Goal: Transaction & Acquisition: Purchase product/service

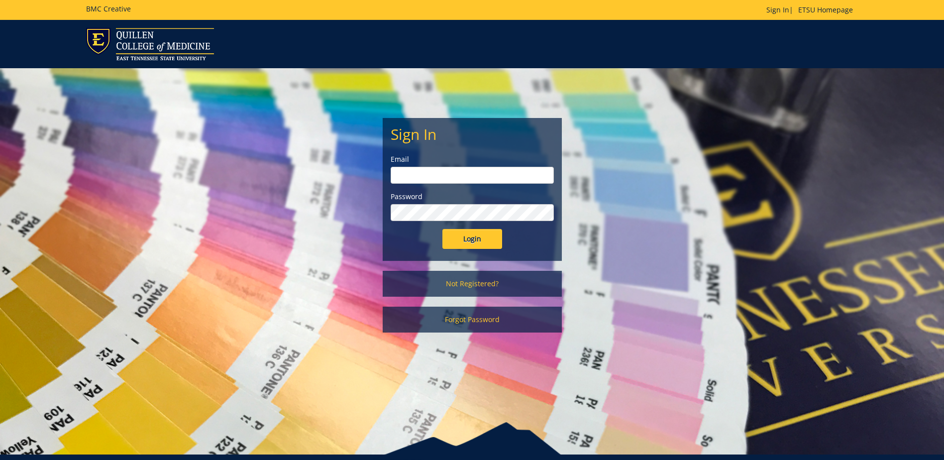
type input "[EMAIL_ADDRESS][DOMAIN_NAME]"
click at [472, 247] on input "Login" at bounding box center [472, 239] width 60 height 20
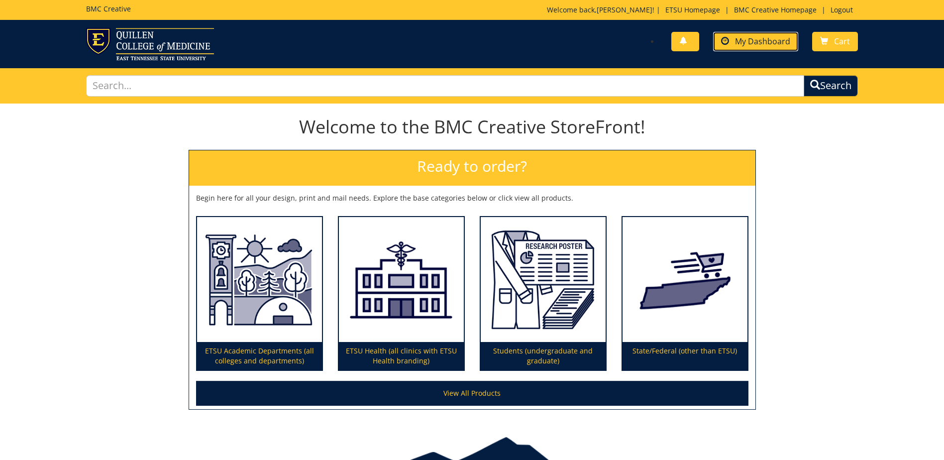
click at [767, 37] on span "My Dashboard" at bounding box center [762, 41] width 55 height 11
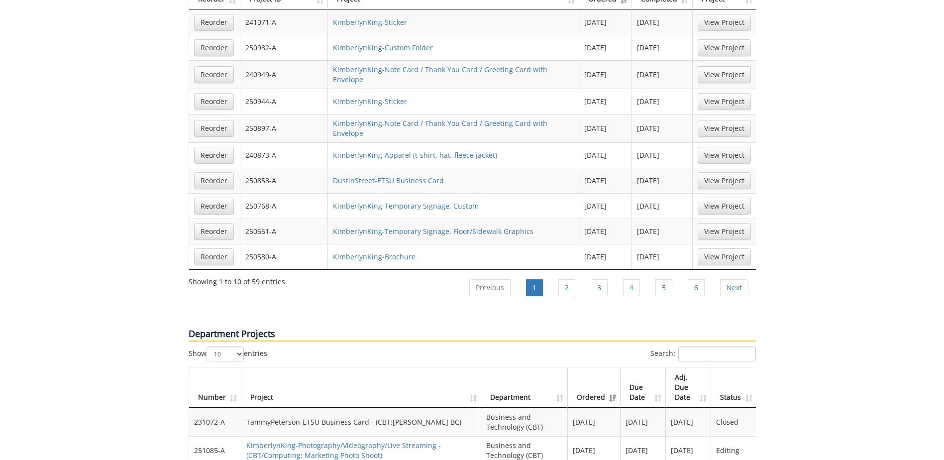
scroll to position [945, 0]
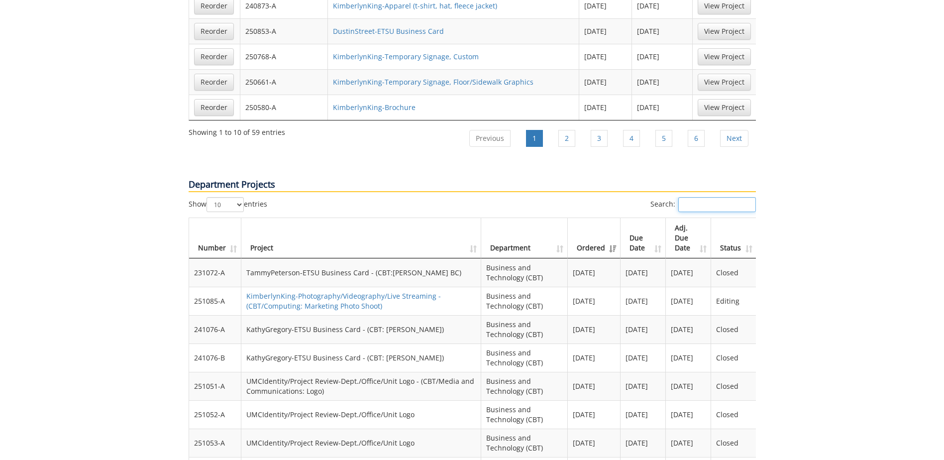
click at [698, 197] on input "Search:" at bounding box center [717, 204] width 78 height 15
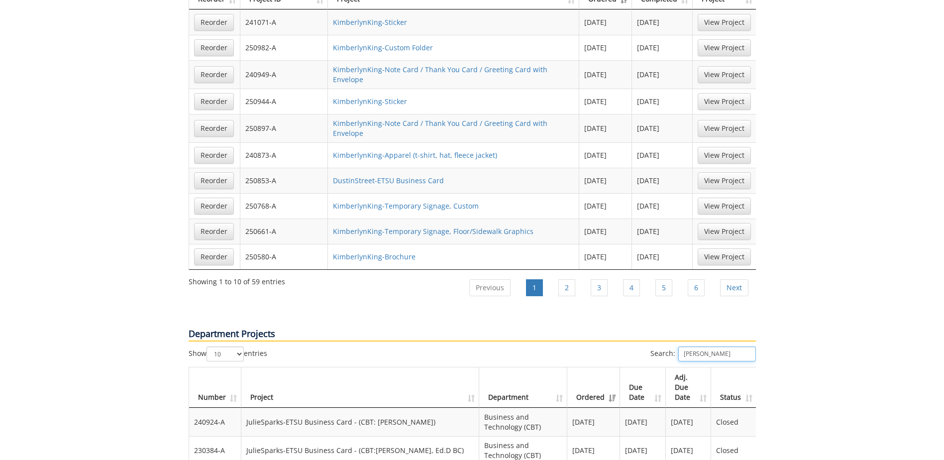
scroll to position [995, 0]
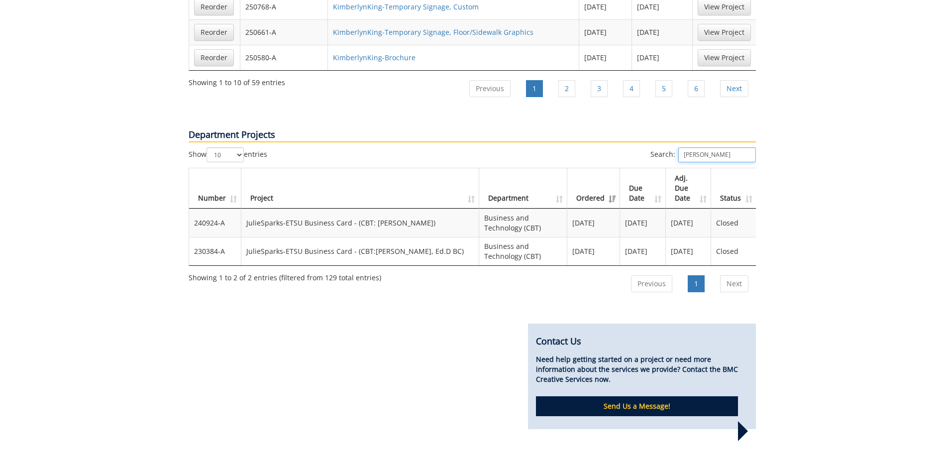
type input "roach"
click at [240, 147] on select "10 25 50 100" at bounding box center [224, 154] width 37 height 15
select select "100"
click at [207, 147] on select "10 25 50 100" at bounding box center [224, 154] width 37 height 15
click at [714, 147] on input "roach" at bounding box center [717, 154] width 78 height 15
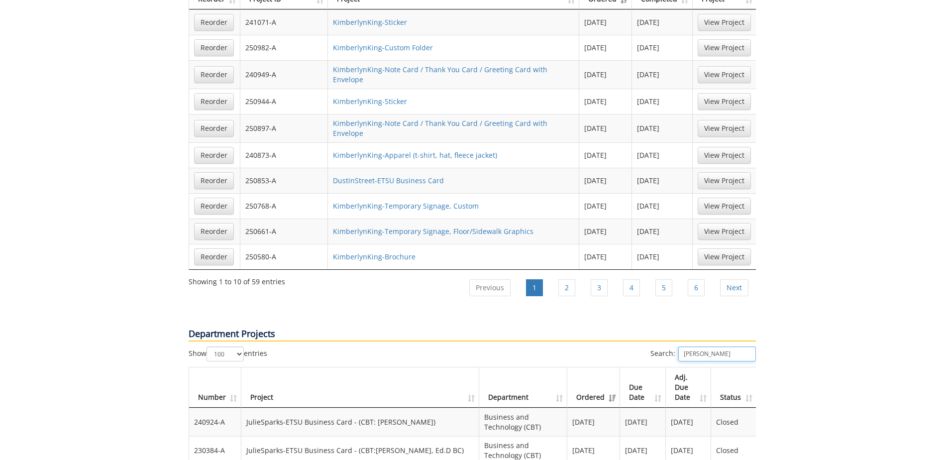
scroll to position [647, 0]
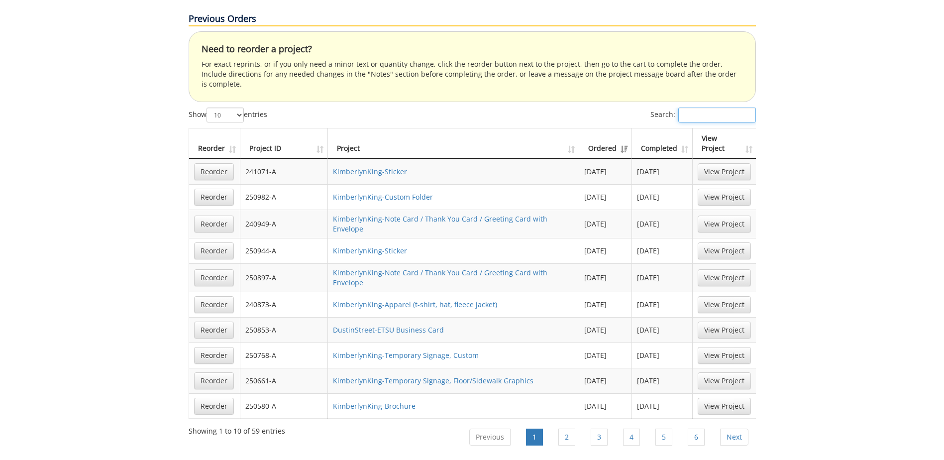
click at [693, 107] on input "Search:" at bounding box center [717, 114] width 78 height 15
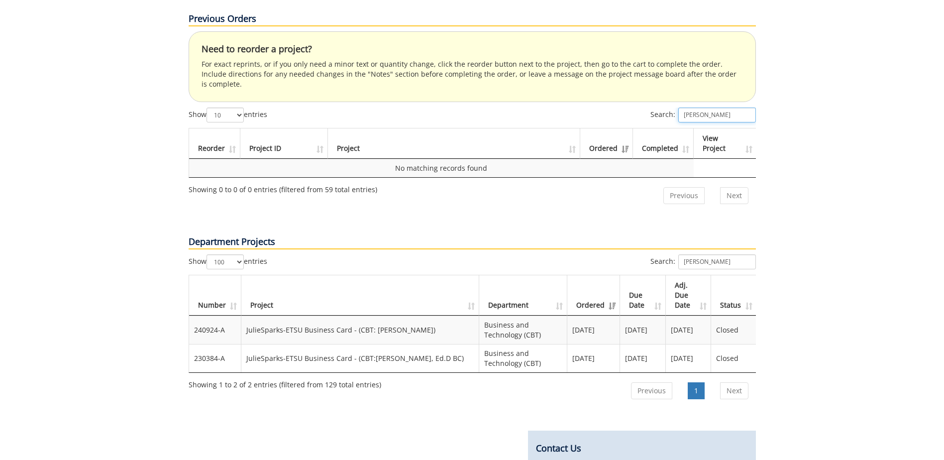
type input "roach"
click at [222, 107] on select "10 25 50 100" at bounding box center [224, 114] width 37 height 15
select select "100"
click at [207, 107] on select "10 25 50 100" at bounding box center [224, 114] width 37 height 15
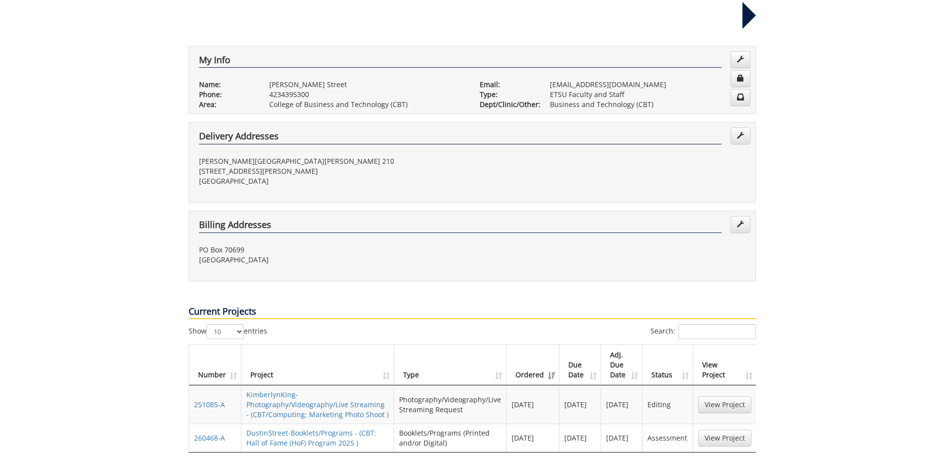
scroll to position [0, 0]
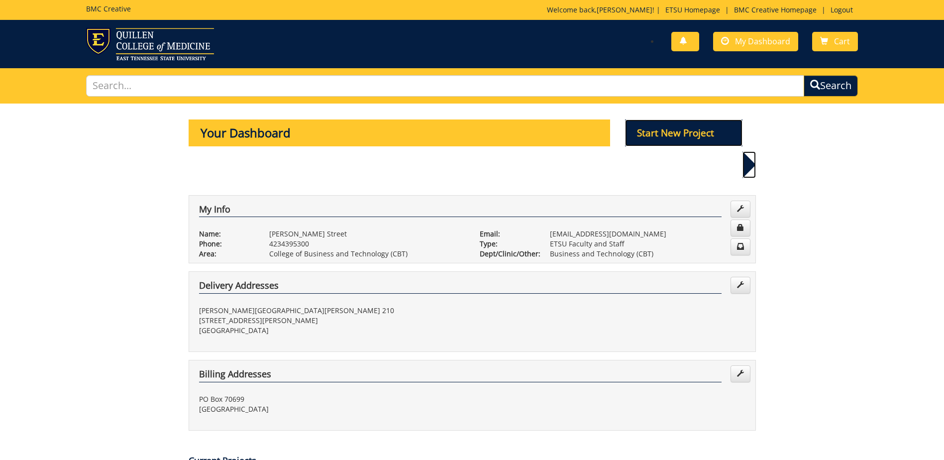
click at [670, 135] on p "Start New Project" at bounding box center [683, 132] width 117 height 27
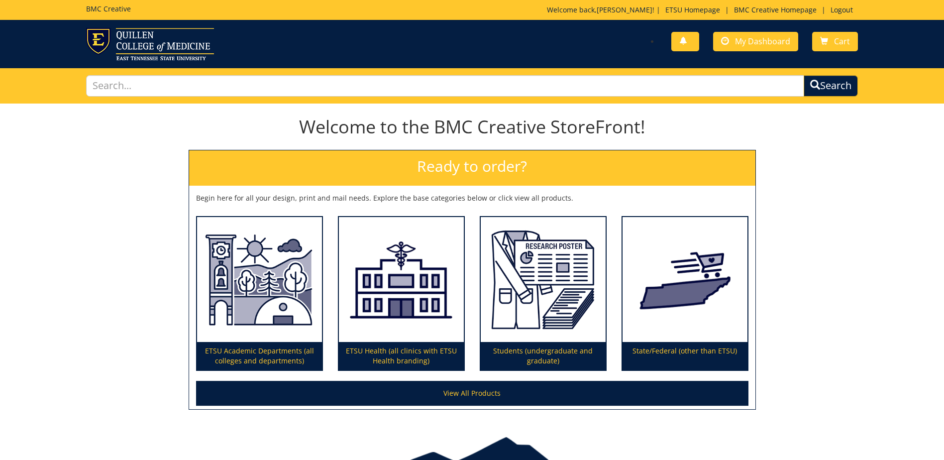
click at [195, 318] on div "ETSU Academic Departments (all colleges and departments)" at bounding box center [260, 289] width 142 height 163
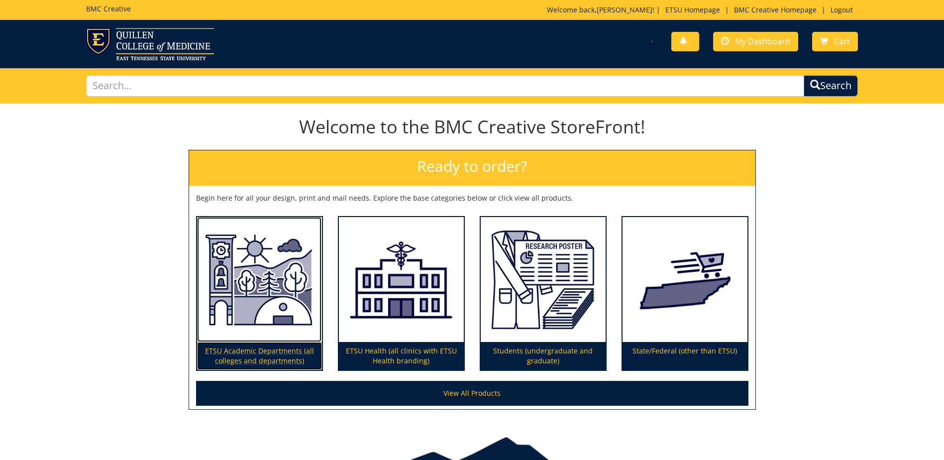
click at [227, 312] on img at bounding box center [259, 279] width 125 height 125
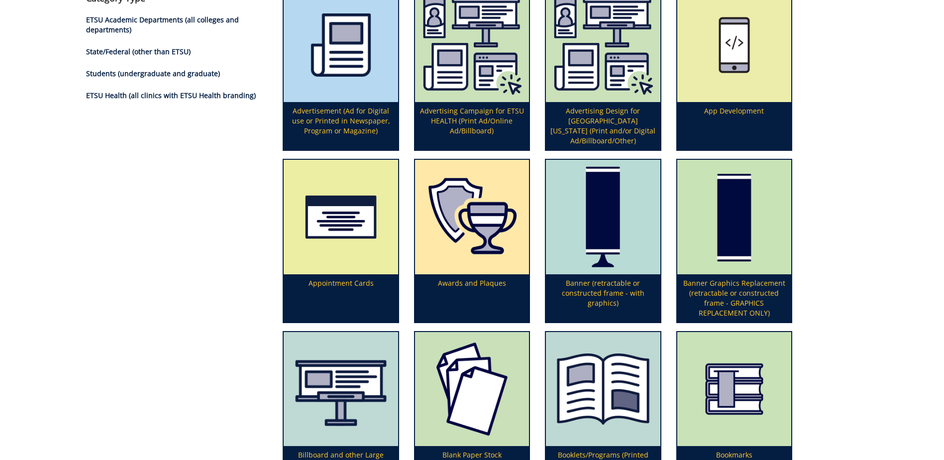
scroll to position [498, 0]
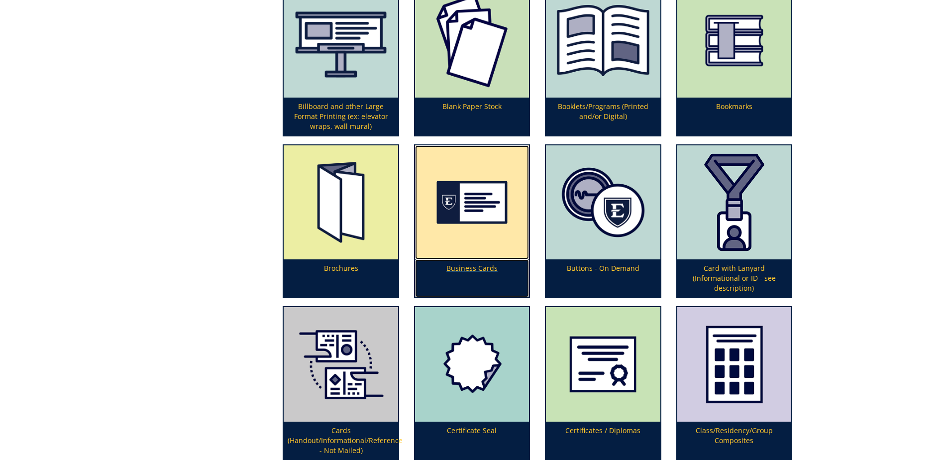
click at [470, 273] on p "Business Cards" at bounding box center [472, 278] width 114 height 38
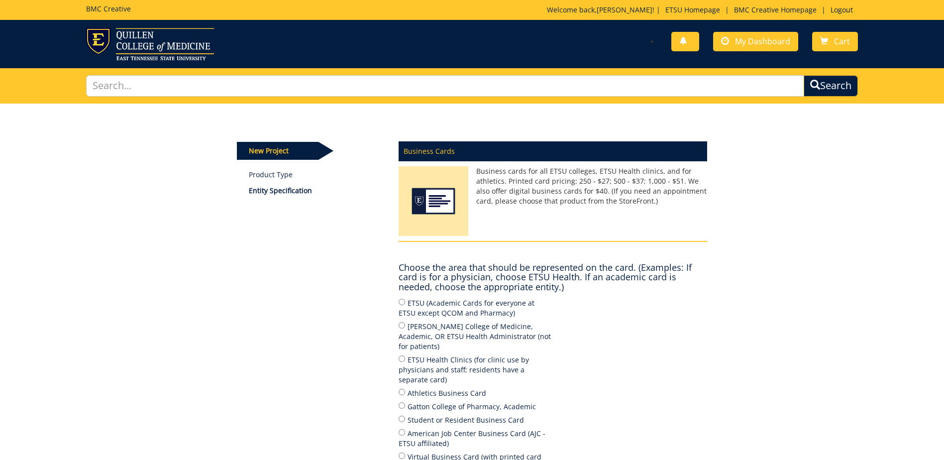
scroll to position [100, 0]
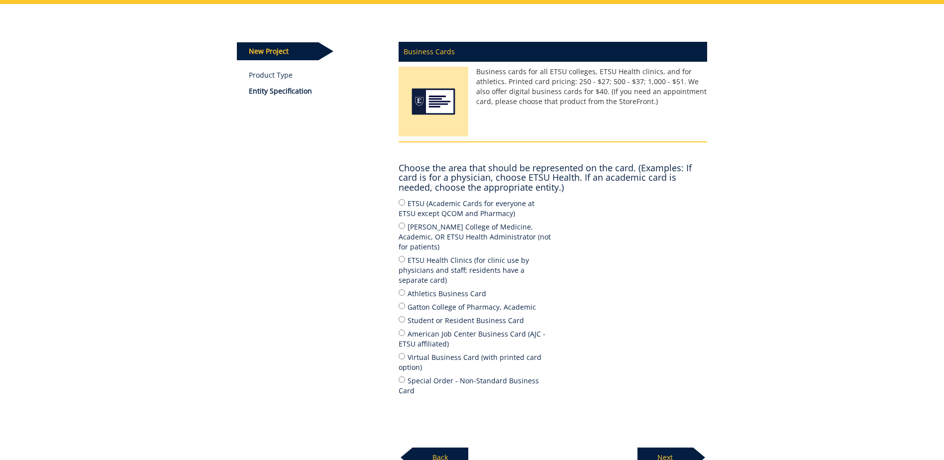
click at [438, 204] on label "ETSU (Academic Cards for everyone at ETSU except QCOM and Pharmacy)" at bounding box center [476, 208] width 154 height 21
click at [405, 204] on input "ETSU (Academic Cards for everyone at ETSU except QCOM and Pharmacy)" at bounding box center [402, 202] width 6 height 6
radio input "true"
click at [655, 447] on p "Next" at bounding box center [665, 457] width 56 height 20
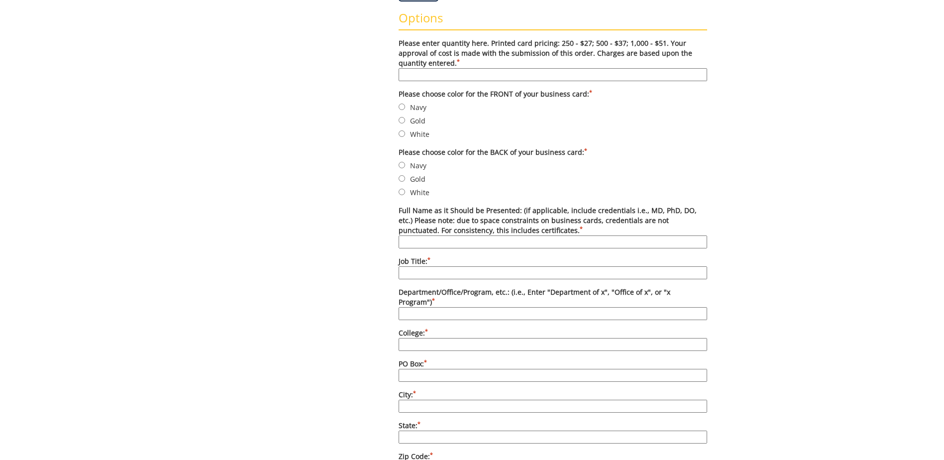
scroll to position [199, 0]
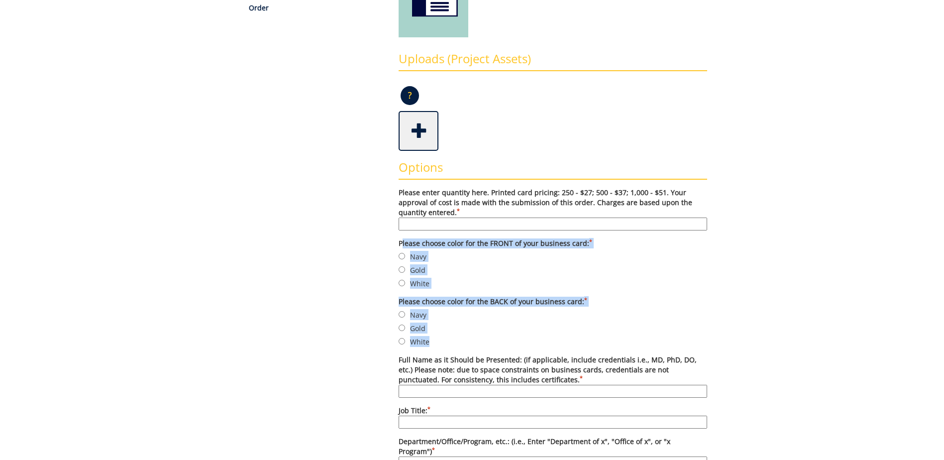
drag, startPoint x: 434, startPoint y: 345, endPoint x: 398, endPoint y: 242, distance: 108.7
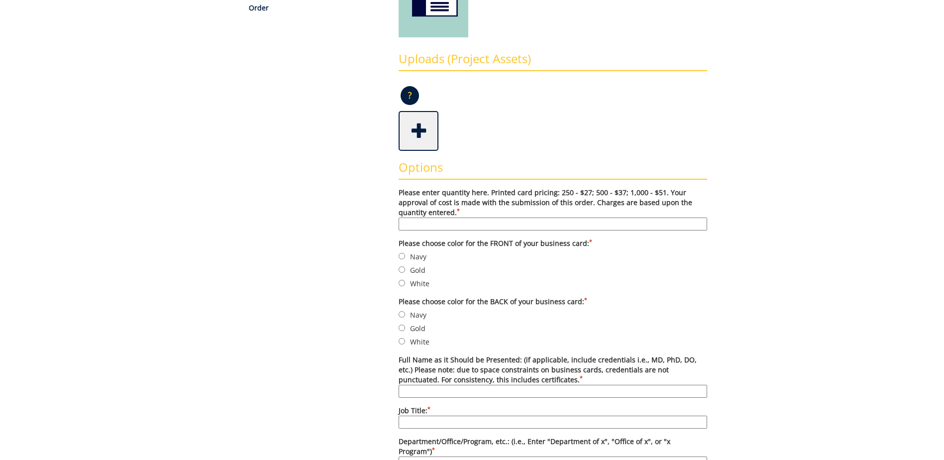
drag, startPoint x: 398, startPoint y: 242, endPoint x: 386, endPoint y: 244, distance: 12.6
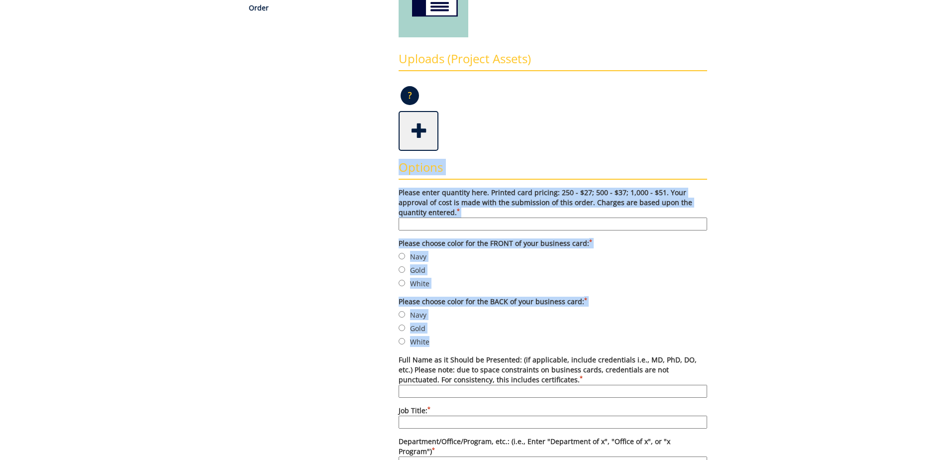
drag, startPoint x: 434, startPoint y: 341, endPoint x: 399, endPoint y: 174, distance: 171.3
drag, startPoint x: 399, startPoint y: 174, endPoint x: 391, endPoint y: 174, distance: 7.5
drag, startPoint x: 398, startPoint y: 168, endPoint x: 492, endPoint y: 339, distance: 195.1
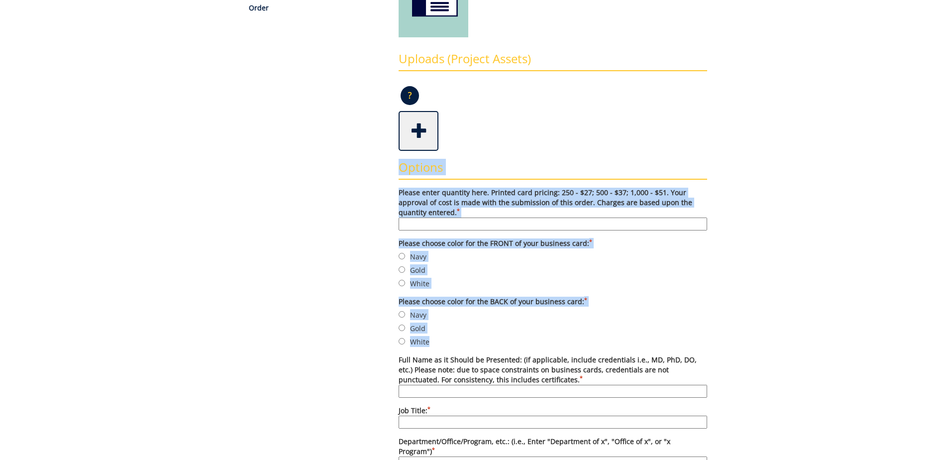
click at [492, 339] on label "White" at bounding box center [553, 341] width 308 height 11
click at [405, 339] on input "White" at bounding box center [402, 341] width 6 height 6
radio input "true"
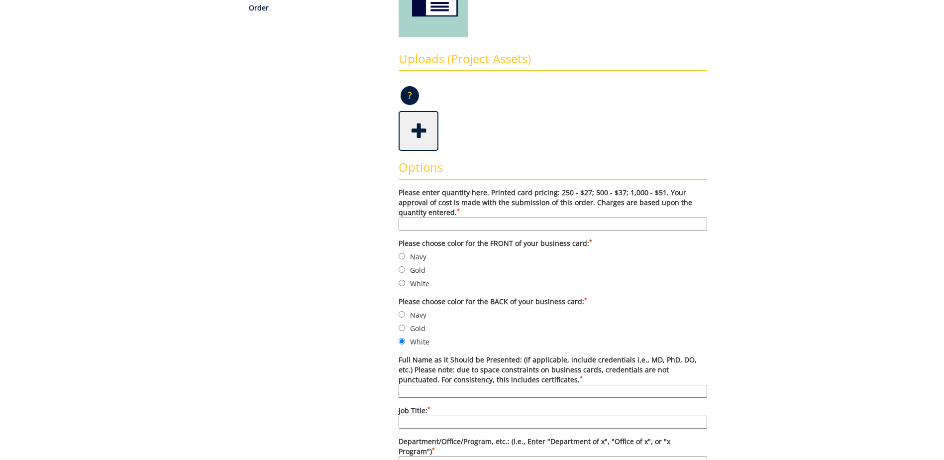
click at [420, 317] on label "Navy" at bounding box center [553, 314] width 308 height 11
click at [405, 317] on input "Navy" at bounding box center [402, 314] width 6 height 6
radio input "true"
click at [421, 270] on label "Gold" at bounding box center [553, 269] width 308 height 11
click at [405, 270] on input "Gold" at bounding box center [402, 269] width 6 height 6
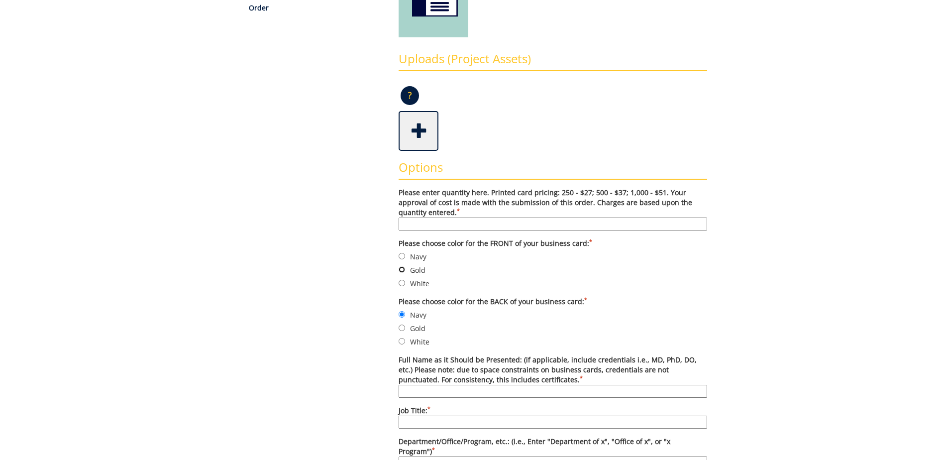
radio input "true"
click at [445, 222] on input "Please enter quantity here. Printed card pricing: 250 - $27; 500 - $37; 1,000 -…" at bounding box center [553, 223] width 308 height 13
click at [536, 224] on input "Please enter quantity here. Printed card pricing: 250 - $27; 500 - $37; 1,000 -…" at bounding box center [553, 223] width 308 height 13
type input "500"
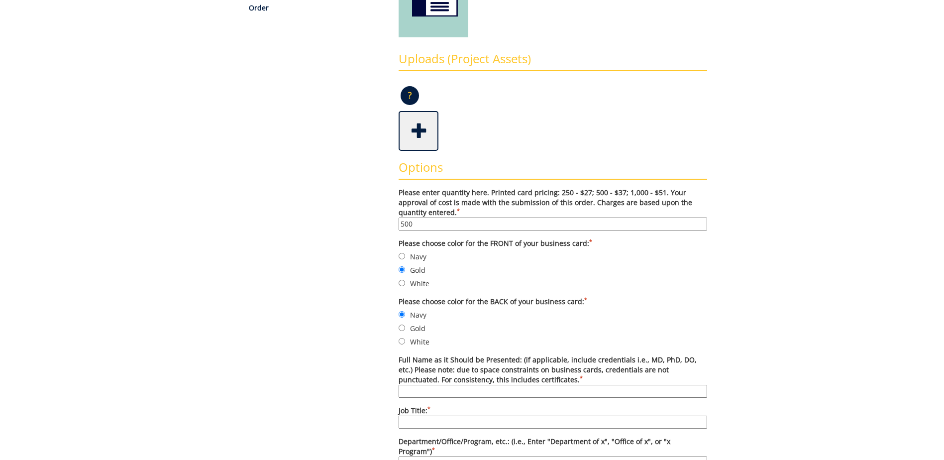
scroll to position [348, 0]
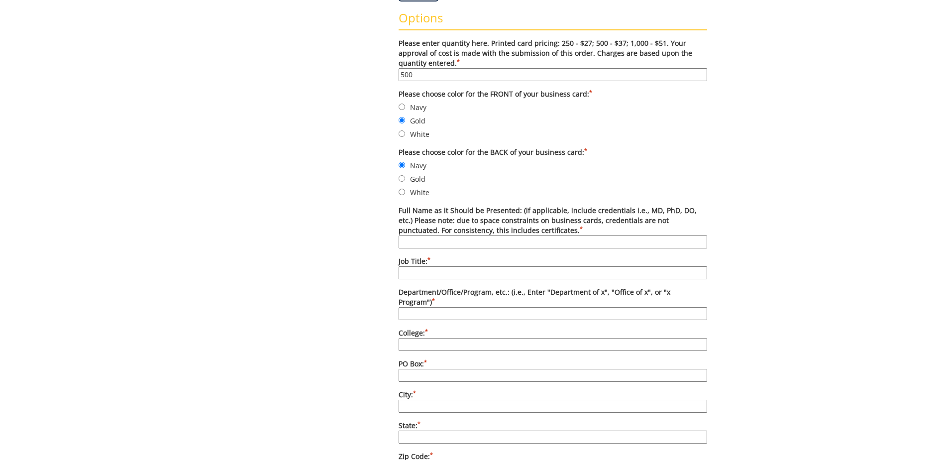
click at [446, 240] on input "Full Name as it Should be Presented: (if applicable, include credentials i.e., …" at bounding box center [553, 241] width 308 height 13
type input "Debbie T. Roach, EdD"
click at [428, 272] on input "Job Title: *" at bounding box center [553, 272] width 308 height 13
type input "Assistant Dean for Student Services"
click at [455, 307] on input "Department/Office/Program, etc.: (i.e., Enter "Department of x", "Office of x",…" at bounding box center [553, 313] width 308 height 13
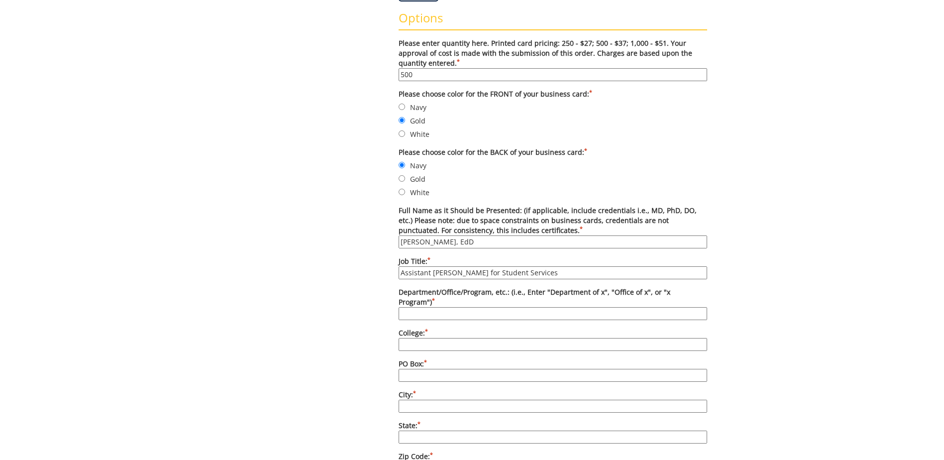
click at [426, 307] on input "Department/Office/Program, etc.: (i.e., Enter "Department of x", "Office of x",…" at bounding box center [553, 313] width 308 height 13
click at [404, 338] on input "College: *" at bounding box center [553, 344] width 308 height 13
type input "College of Business and Technology"
type input "70699"
type input "Johnson City"
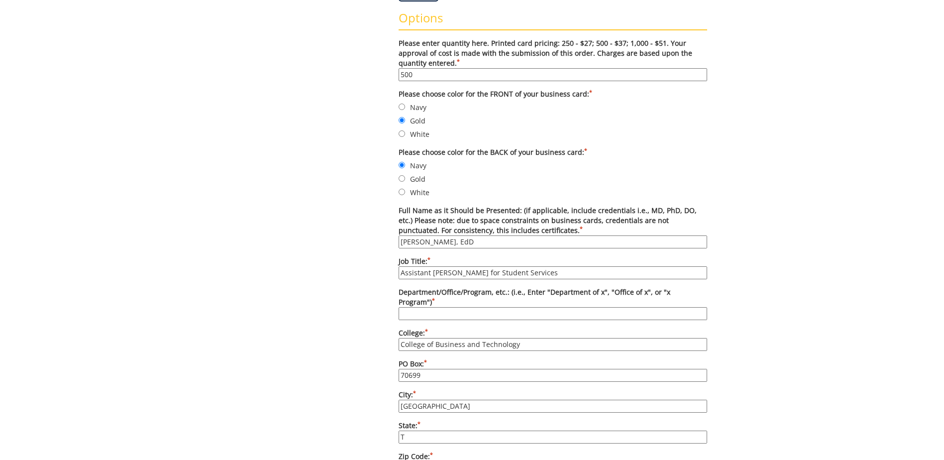
type input "TN"
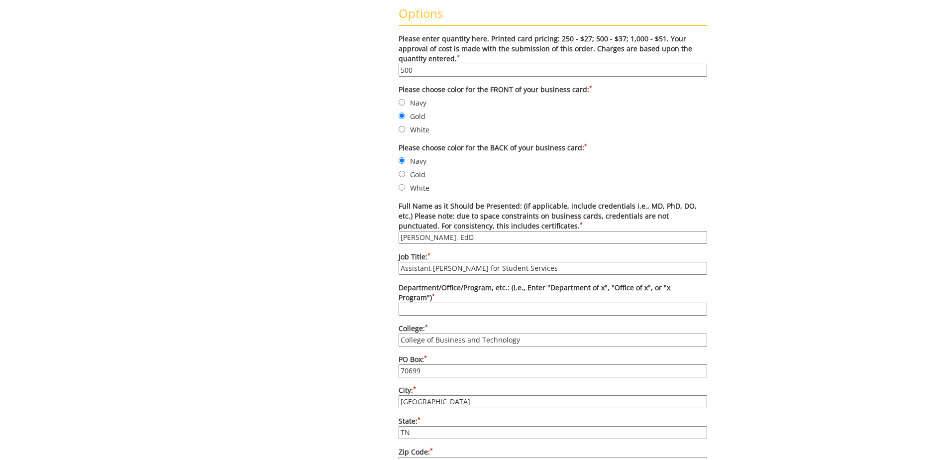
type input "37614"
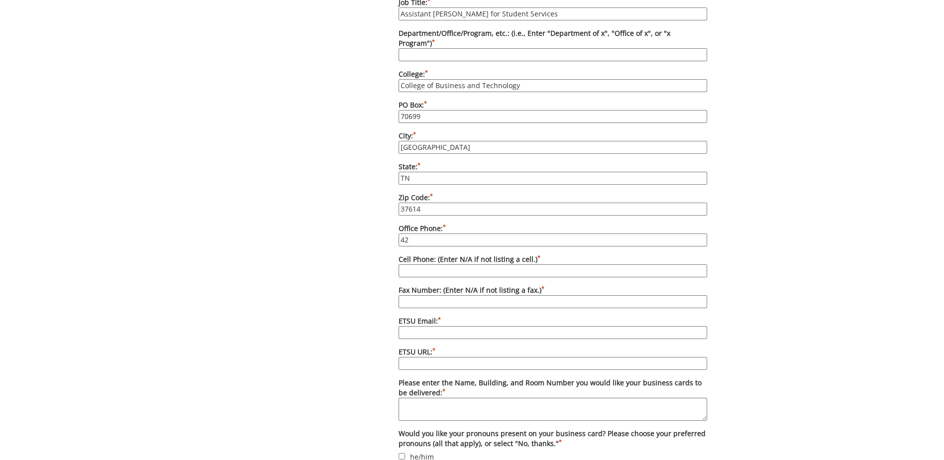
type input "4"
type input "(423) 439-7829"
click at [433, 264] on input "Cell Phone: (Enter N/A if not listing a cell.) *" at bounding box center [553, 270] width 308 height 13
click at [414, 295] on input "Fax Number: (Enter N/A if not listing a fax.) *" at bounding box center [553, 301] width 308 height 13
click at [413, 254] on label "Cell Phone: (Enter N/A if not listing a cell.) *" at bounding box center [553, 265] width 308 height 23
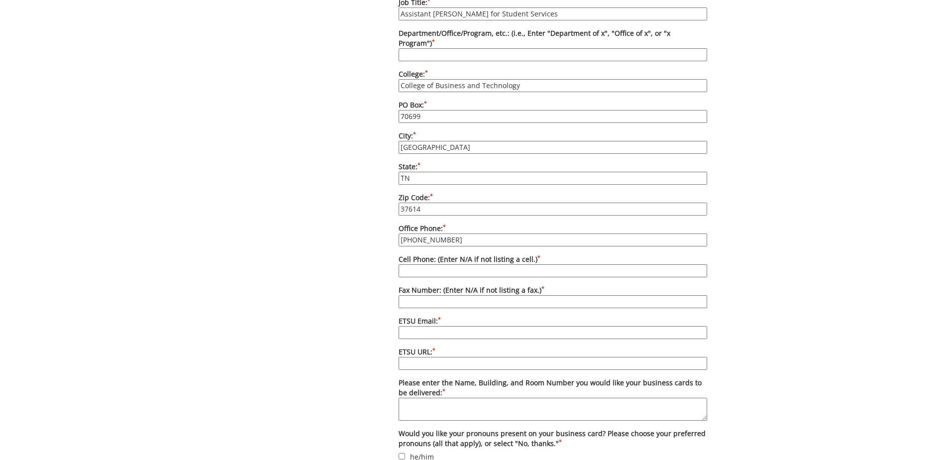
click at [413, 264] on input "Cell Phone: (Enter N/A if not listing a cell.) *" at bounding box center [553, 270] width 308 height 13
type input "N/A"
click at [435, 48] on input "Department/Office/Program, etc.: (i.e., Enter "Department of x", "Office of x",…" at bounding box center [553, 54] width 308 height 13
type input "N/A"
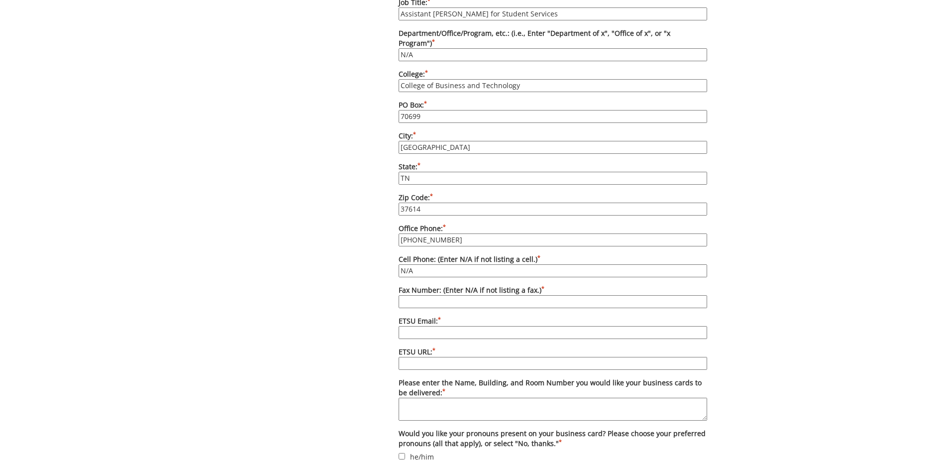
click at [422, 141] on input "Johnson City" at bounding box center [553, 147] width 308 height 13
click at [390, 149] on div "Some kind of message here. New Project Product Type Entity Specification Order …" at bounding box center [471, 74] width 485 height 1155
click at [465, 295] on input "Fax Number: (Enter N/A if not listing a fax.) *" at bounding box center [553, 301] width 308 height 13
click at [463, 295] on input "(423) 439-5274" at bounding box center [553, 301] width 308 height 13
type input "(423) 439-5274"
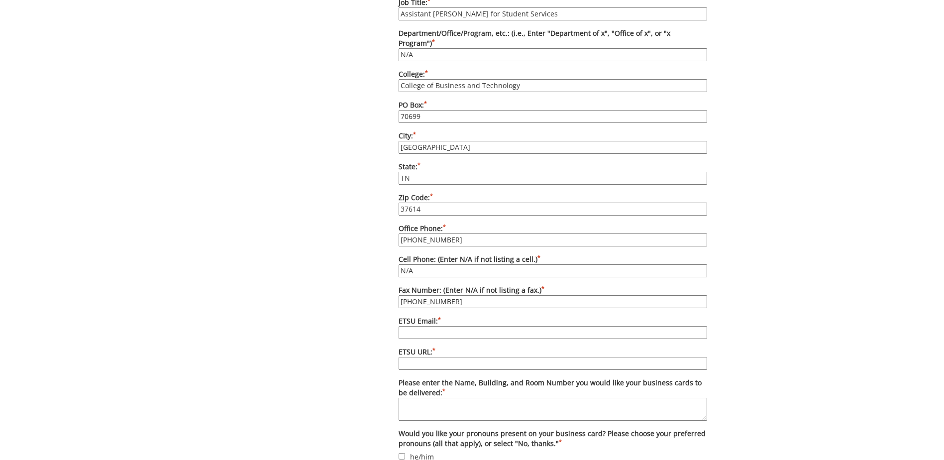
click at [470, 326] on input "ETSU Email: *" at bounding box center [553, 332] width 308 height 13
type input "roachdt@etsu.edu"
type input "etsu.edu/cbat"
type textarea "Sam Wilson Hall 210"
click at [312, 361] on div "Some kind of message here. New Project Product Type Entity Specification Order …" at bounding box center [471, 74] width 485 height 1155
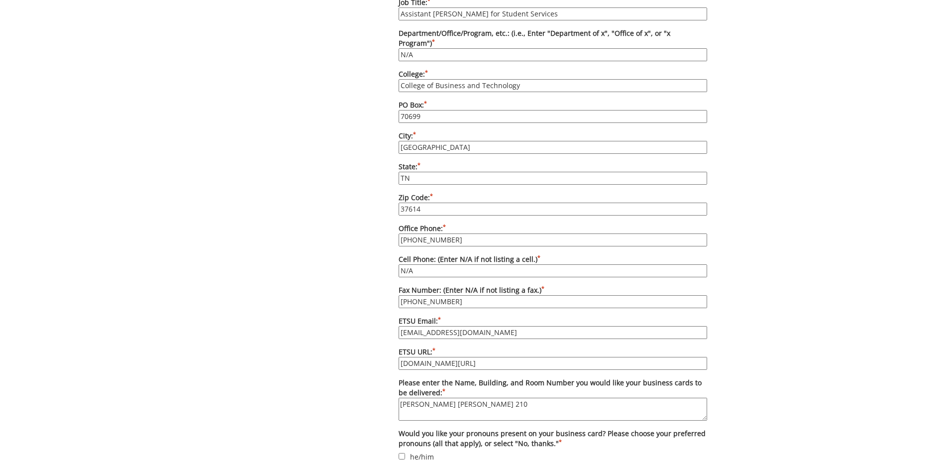
scroll to position [806, 0]
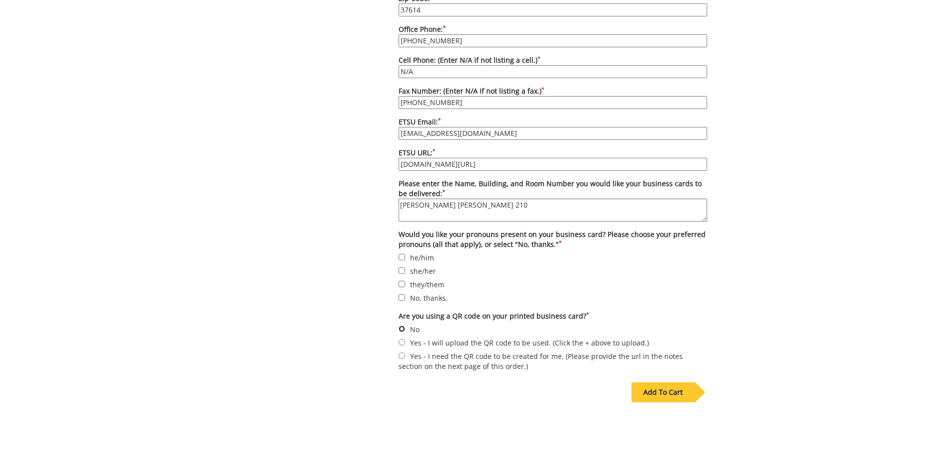
click at [404, 325] on input "No" at bounding box center [402, 328] width 6 height 6
radio input "true"
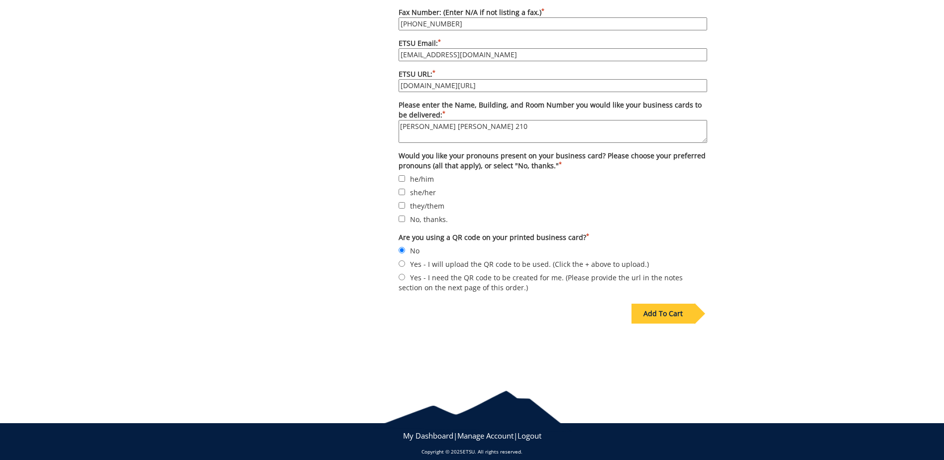
click at [673, 303] on div "Add To Cart" at bounding box center [662, 313] width 63 height 20
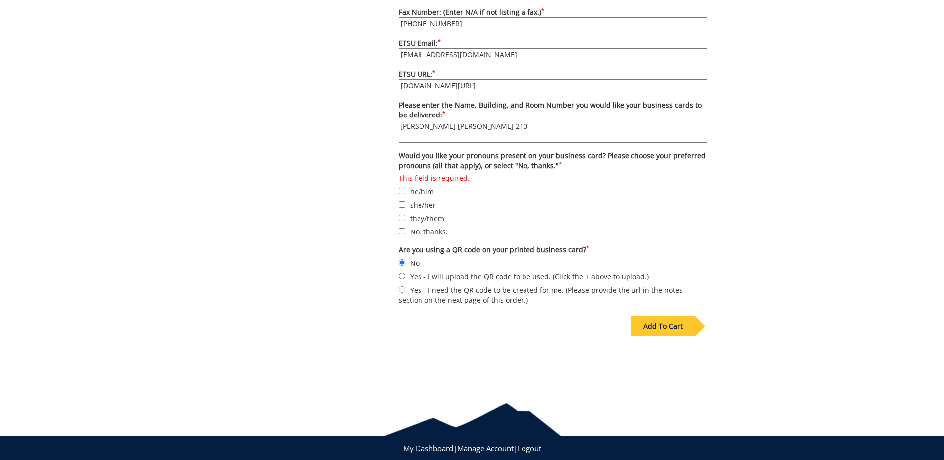
click at [426, 226] on label "No, thanks." at bounding box center [553, 231] width 308 height 11
click at [405, 228] on input "No, thanks." at bounding box center [402, 231] width 6 height 6
checkbox input "true"
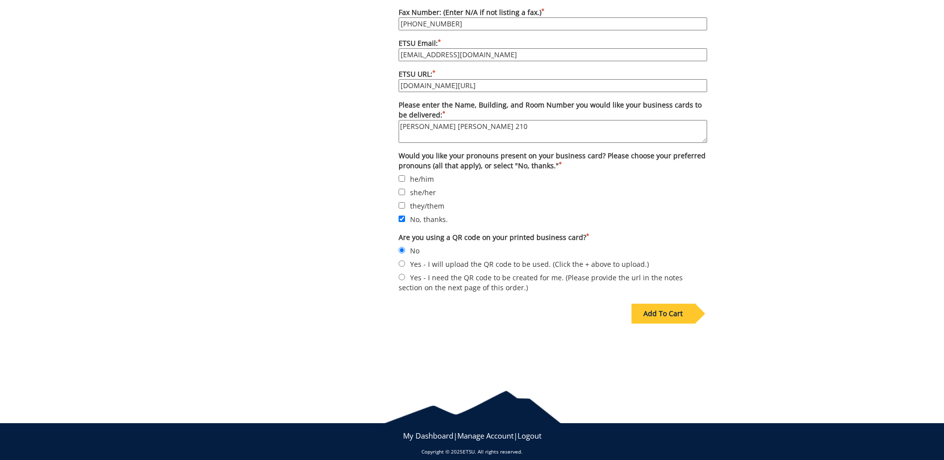
click at [669, 306] on div "Add To Cart" at bounding box center [662, 313] width 63 height 20
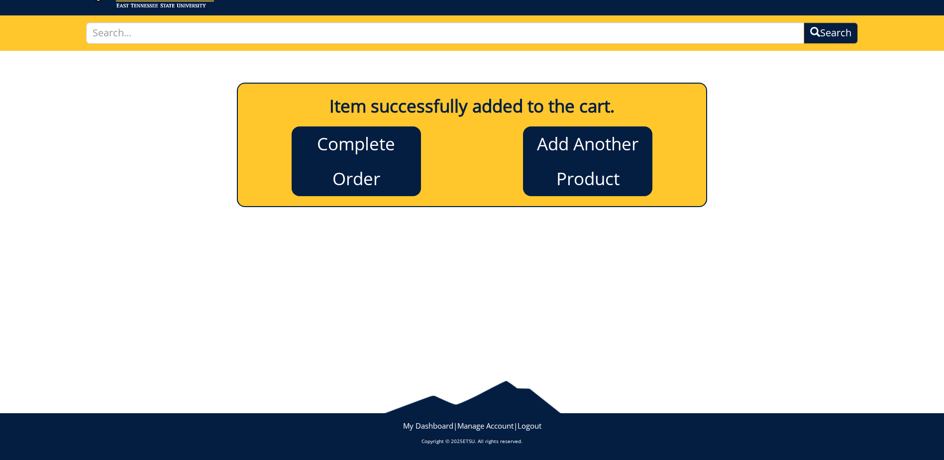
scroll to position [53, 0]
click at [362, 201] on p "Item successfully added to the cart. Complete Order Add Another Product" at bounding box center [472, 145] width 468 height 122
click at [365, 179] on link "Complete Order" at bounding box center [356, 161] width 129 height 70
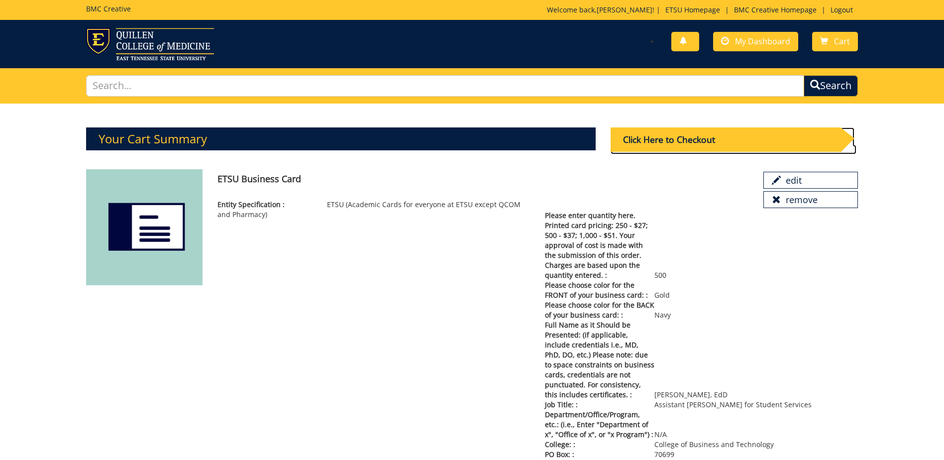
click at [668, 138] on div "Click Here to Checkout" at bounding box center [725, 139] width 230 height 24
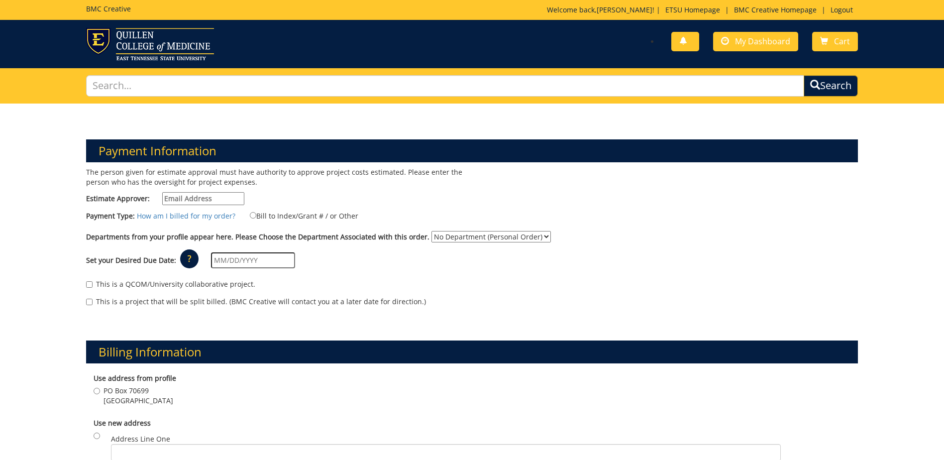
click at [220, 196] on input "Estimate Approver:" at bounding box center [203, 198] width 82 height 13
type input "[EMAIL_ADDRESS][DOMAIN_NAME]"
type input "[DATE]"
click at [244, 215] on label "Bill to Index/Grant # / or Other" at bounding box center [297, 215] width 121 height 11
click at [250, 215] on input "Bill to Index/Grant # / or Other" at bounding box center [253, 215] width 6 height 6
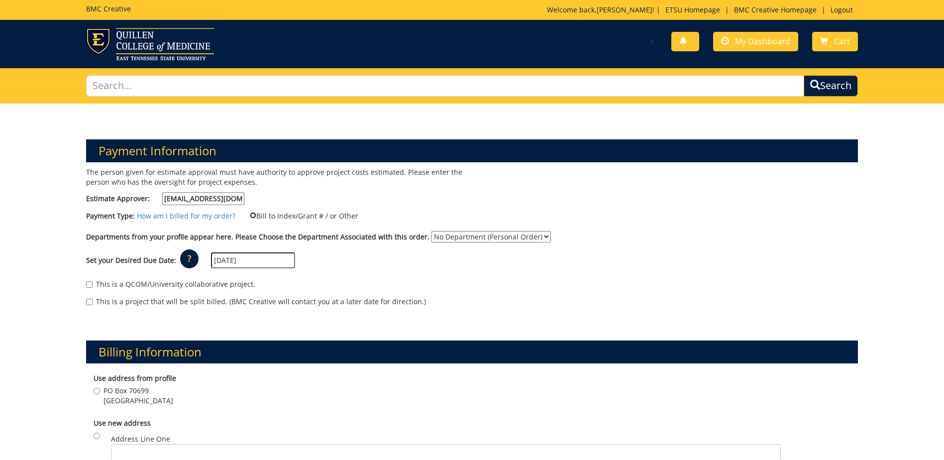
radio input "true"
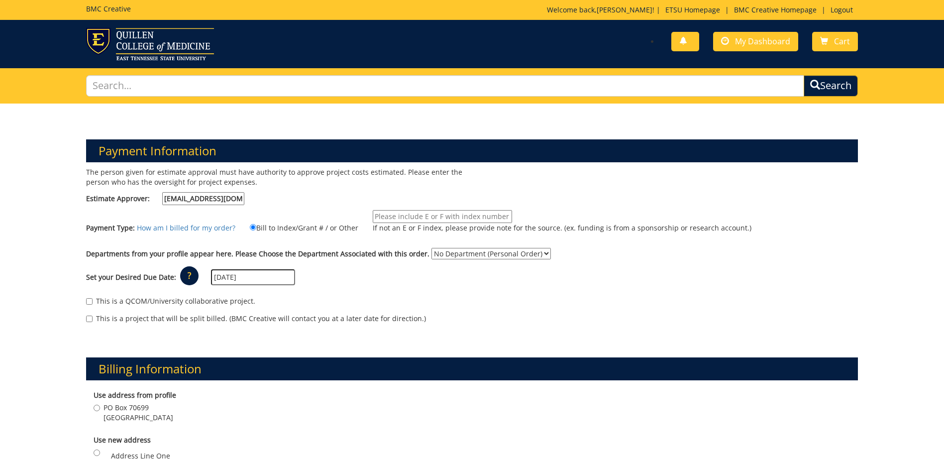
click at [382, 216] on input "If not an E or F index, please provide note for the source. (ex. funding is fro…" at bounding box center [442, 216] width 139 height 13
type input "TBD"
click at [316, 212] on div "Payment Type: How am I billed for my order? Bill to Index/Grant # / or Other TBD" at bounding box center [472, 226] width 787 height 33
click at [440, 254] on select "No Department (Personal Order) Business and Technology (CBT)" at bounding box center [490, 253] width 119 height 11
select select "33"
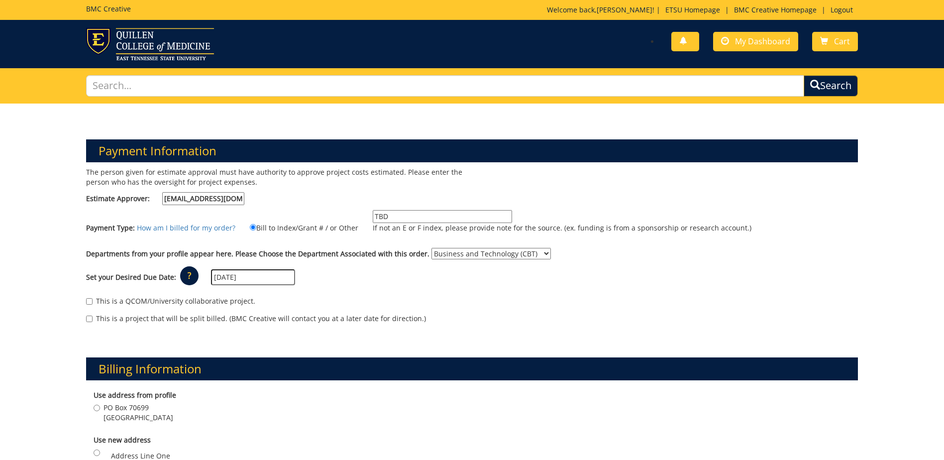
click at [431, 248] on select "No Department (Personal Order) Business and Technology (CBT)" at bounding box center [490, 253] width 119 height 11
click at [226, 279] on input "[DATE]" at bounding box center [253, 277] width 84 height 16
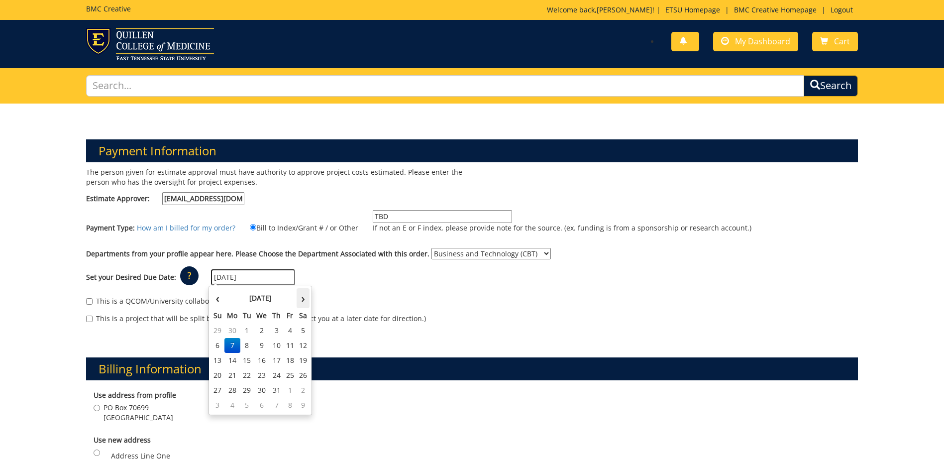
click at [305, 303] on th "›" at bounding box center [303, 298] width 13 height 20
click at [305, 302] on th "›" at bounding box center [303, 298] width 13 height 20
drag, startPoint x: 285, startPoint y: 362, endPoint x: 278, endPoint y: 361, distance: 6.5
click at [278, 361] on tr "14 15 16 17 18 19 20" at bounding box center [260, 360] width 99 height 15
click at [278, 361] on td "18" at bounding box center [277, 360] width 14 height 15
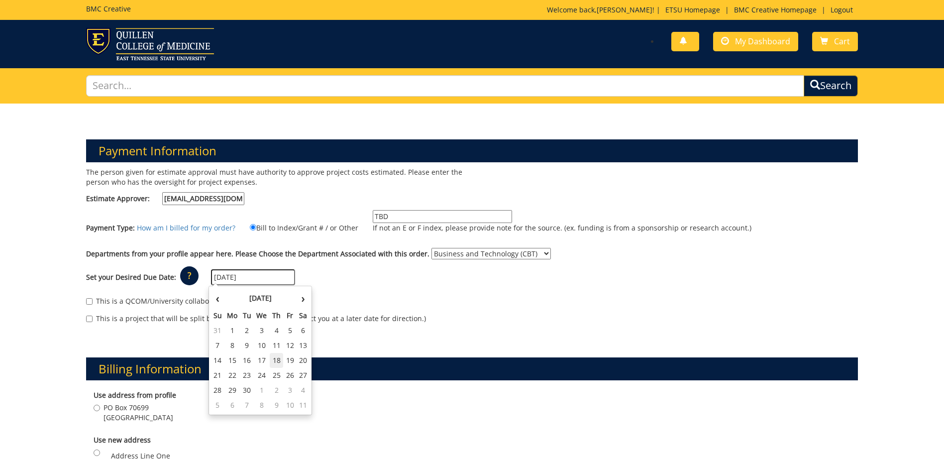
type input "[DATE]"
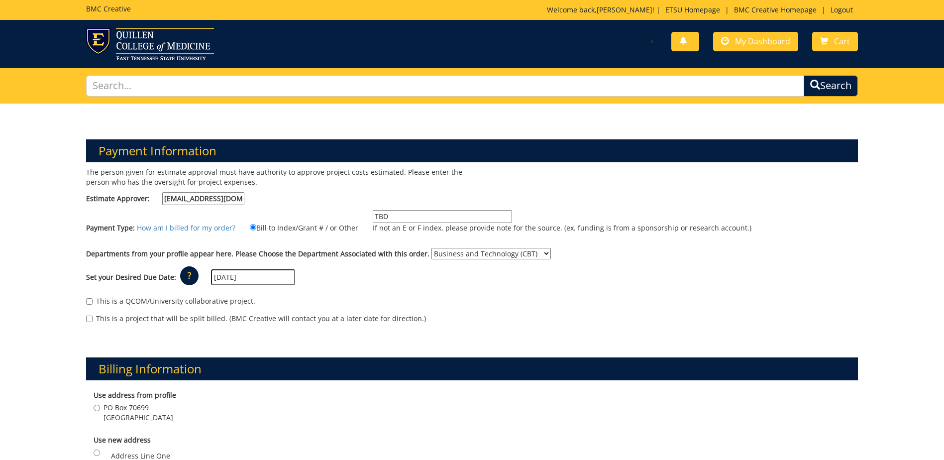
click at [166, 357] on div "Billing Information Use address from profile [STREET_ADDRESS] Use new address" at bounding box center [472, 457] width 787 height 248
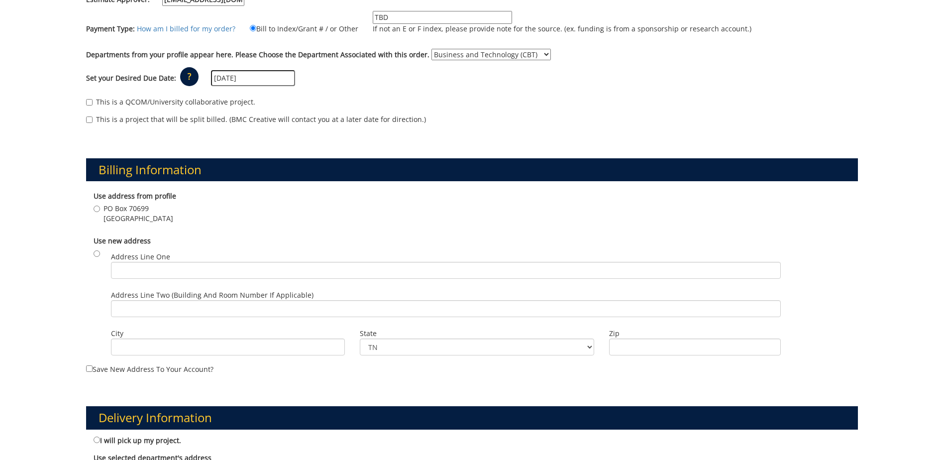
scroll to position [299, 0]
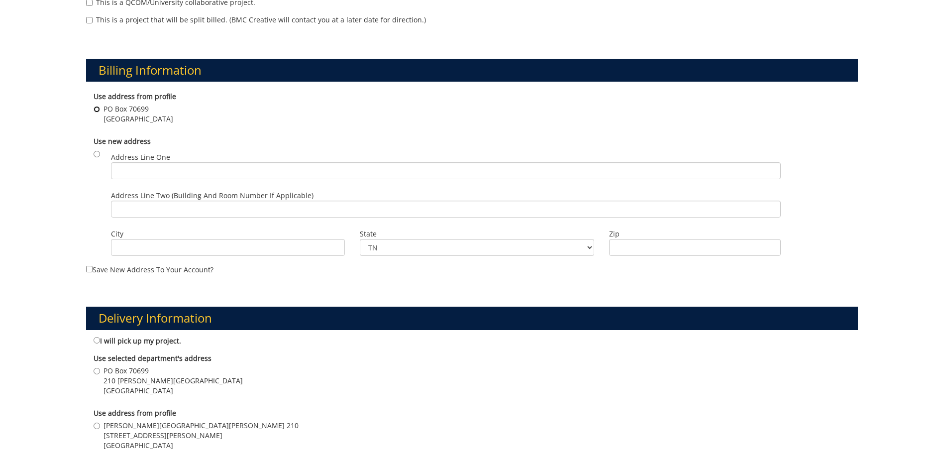
click at [98, 112] on input "PO Box 70699 [GEOGRAPHIC_DATA]" at bounding box center [97, 109] width 6 height 6
radio input "true"
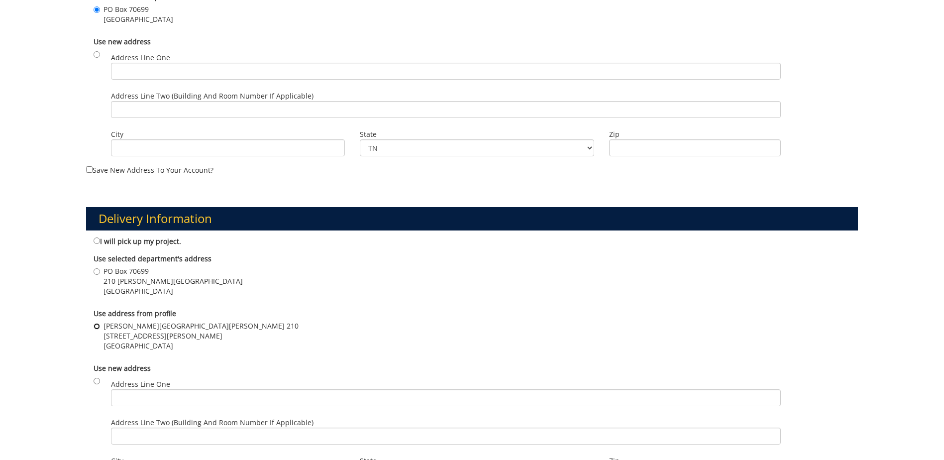
click at [95, 325] on input "[PERSON_NAME][GEOGRAPHIC_DATA][PERSON_NAME] [STREET_ADDRESS][PERSON_NAME]" at bounding box center [97, 326] width 6 height 6
radio input "true"
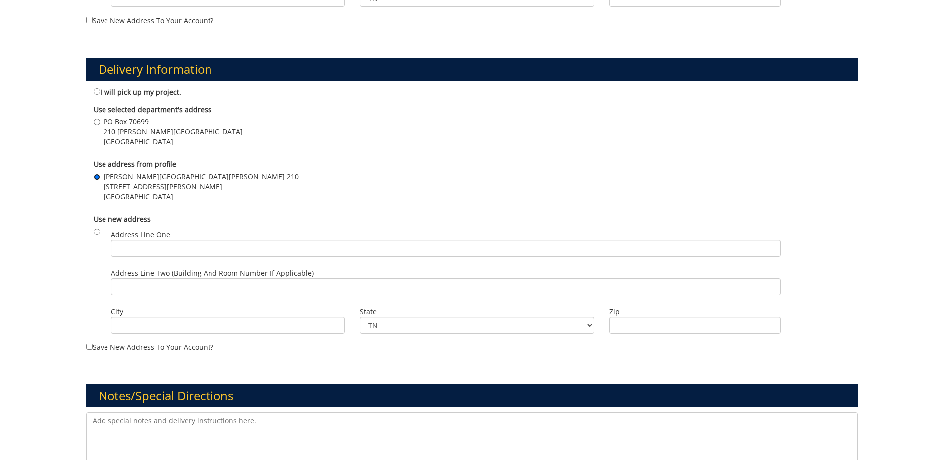
scroll to position [647, 0]
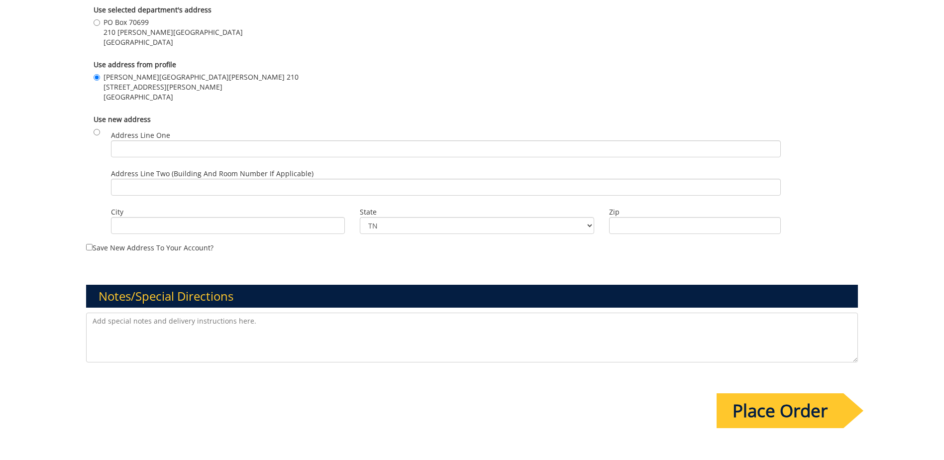
click at [784, 411] on input "Place Order" at bounding box center [779, 410] width 127 height 35
